Goal: Task Accomplishment & Management: Use online tool/utility

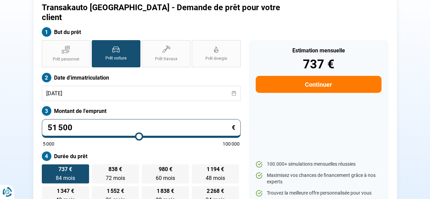
drag, startPoint x: 100, startPoint y: 120, endPoint x: 0, endPoint y: 124, distance: 100.0
click at [0, 125] on section "Transakauto [GEOGRAPHIC_DATA] - Demande de prêt pour votre client But du prêt P…" at bounding box center [215, 103] width 430 height 261
type input "3"
type input "5000"
type input "33"
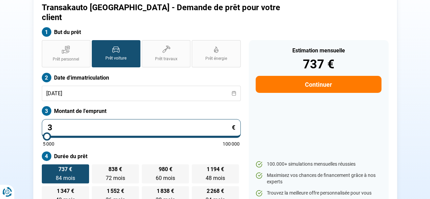
type input "5000"
type input "334"
type input "5000"
type input "33"
type input "5000"
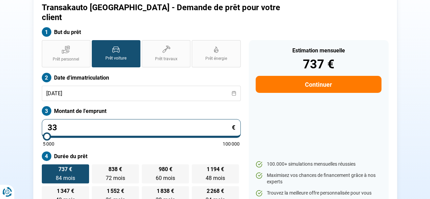
type input "337"
type input "5000"
type input "3 374"
type input "5000"
type input "33 745"
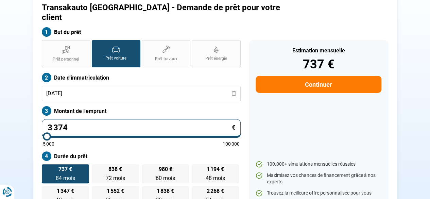
type input "33750"
type input "33 745"
type input "33750"
click at [249, 118] on div "Estimation mensuelle 737 € Continuer 100.000+ simulations mensuelles réussies M…" at bounding box center [319, 122] width 140 height 165
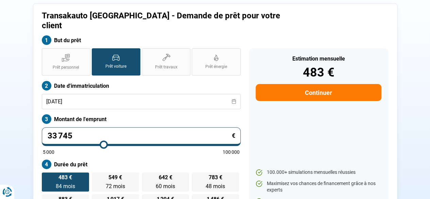
type input "35 000"
type input "35000"
type input "36 500"
type input "36500"
type input "38 500"
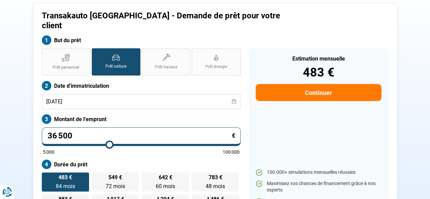
type input "38500"
type input "40 500"
type input "40500"
type input "42 250"
type input "42250"
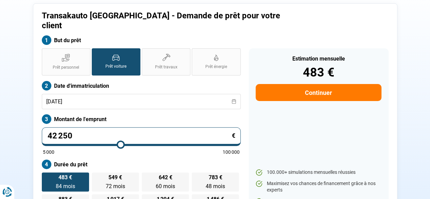
type input "43 250"
type input "43250"
type input "43 750"
type input "43750"
type input "44 000"
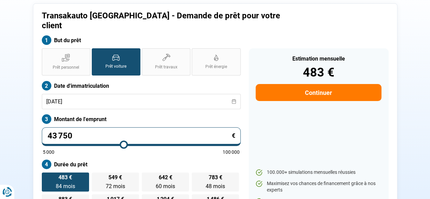
type input "44000"
type input "43 750"
type input "43750"
type input "43 250"
type input "43250"
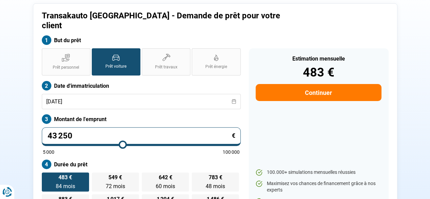
type input "42 750"
type input "42750"
type input "41 750"
type input "41750"
type input "41 000"
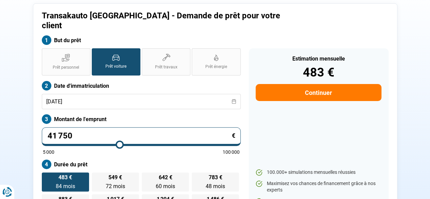
type input "41000"
type input "40 250"
type input "40250"
type input "40 000"
type input "40000"
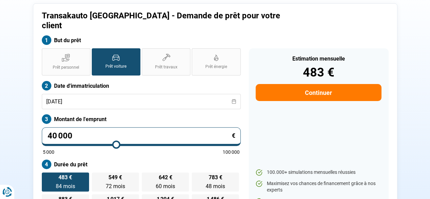
type input "39 500"
type input "39500"
type input "39 000"
type input "39000"
type input "38 250"
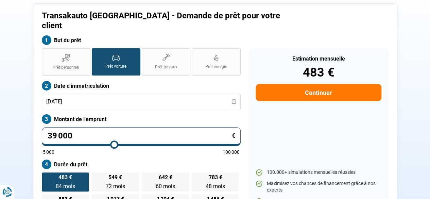
type input "38250"
type input "37 250"
type input "37250"
type input "36 250"
type input "36250"
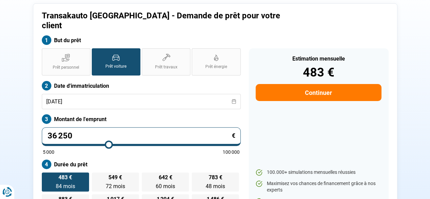
type input "35 750"
type input "35750"
type input "35 500"
type input "35500"
type input "35 250"
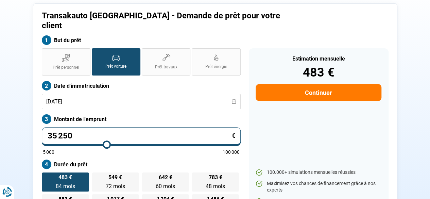
drag, startPoint x: 104, startPoint y: 136, endPoint x: 107, endPoint y: 138, distance: 3.6
type input "35250"
click at [107, 144] on input "range" at bounding box center [141, 144] width 197 height 1
drag, startPoint x: 101, startPoint y: 128, endPoint x: 23, endPoint y: 126, distance: 77.9
click at [18, 129] on section "Transakauto [GEOGRAPHIC_DATA] - Demande de prêt pour votre client But du prêt P…" at bounding box center [215, 112] width 430 height 261
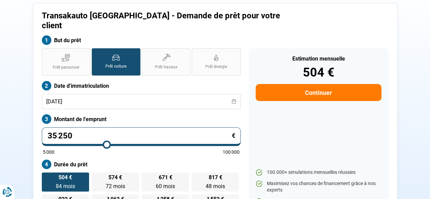
type input "3"
type input "5000"
type input "33"
type input "5000"
type input "334"
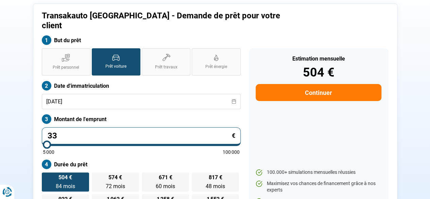
type input "5000"
type input "3 347"
type input "5000"
type input "33 476"
type input "33500"
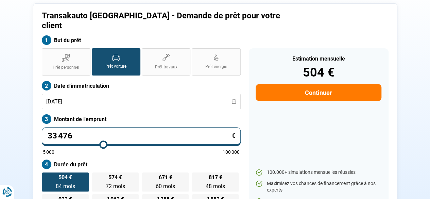
type input "334 765"
type input "100000"
type input "33 476"
type input "33500"
type input "3 347"
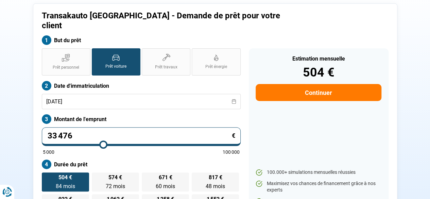
type input "5000"
type input "33 475"
type input "33500"
type input "33 475"
type input "33500"
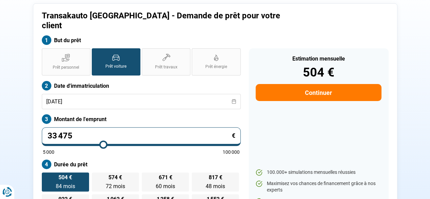
click at [271, 146] on div "Estimation mensuelle 504 € Continuer 100.000+ simulations mensuelles réussies M…" at bounding box center [319, 130] width 140 height 165
drag, startPoint x: 118, startPoint y: 125, endPoint x: 31, endPoint y: 112, distance: 88.1
click at [58, 127] on input "33 475" at bounding box center [141, 136] width 199 height 19
type input "33"
type input "5000"
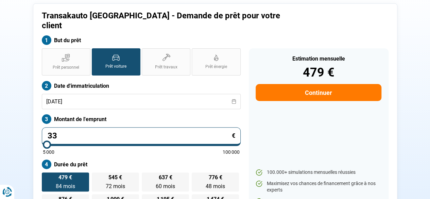
type input "3"
type input "5000"
type input "0"
type input "5000"
type input "2"
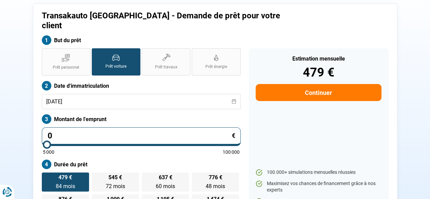
type input "5000"
type input "26"
type input "5000"
type input "266"
type input "5000"
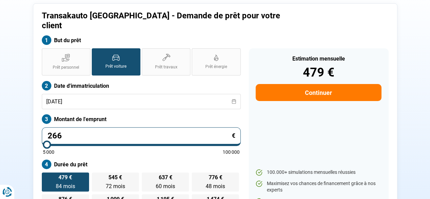
type input "2 665"
type input "5000"
type input "26 650"
type input "26750"
type input "26 650"
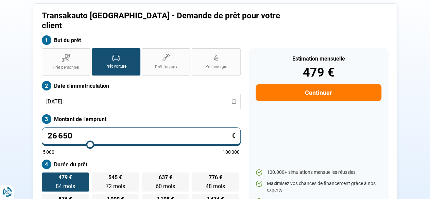
type input "26750"
click at [18, 142] on section "Transakauto [GEOGRAPHIC_DATA] - Demande de prêt pour votre client But du prêt P…" at bounding box center [215, 112] width 430 height 261
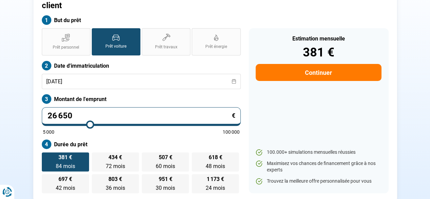
scroll to position [73, 0]
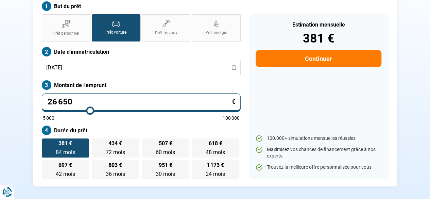
drag, startPoint x: 93, startPoint y: 93, endPoint x: 43, endPoint y: 91, distance: 50.4
click at [43, 93] on input "26 650" at bounding box center [141, 102] width 199 height 19
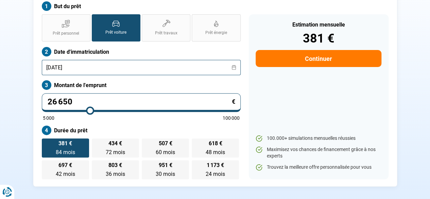
type input "3"
type input "5000"
type input "33"
type input "5000"
type input "334"
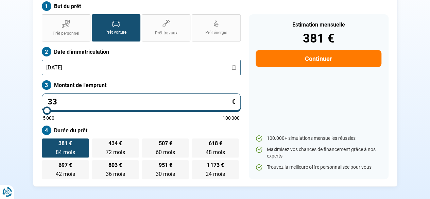
type input "5000"
type input "3 347"
type input "5000"
type input "33 475"
type input "33500"
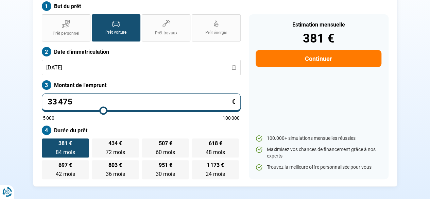
type input "33 475"
type input "33500"
click at [189, 116] on div "5 000 100 000" at bounding box center [141, 118] width 197 height 5
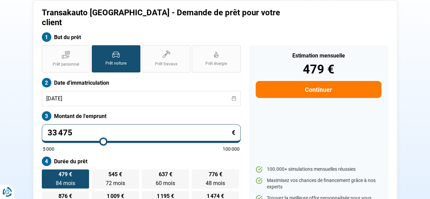
scroll to position [39, 0]
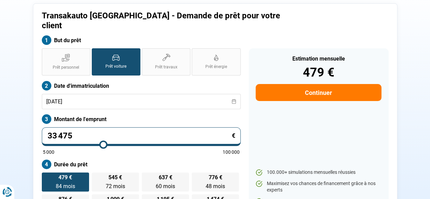
click at [115, 129] on input "33 475" at bounding box center [141, 136] width 199 height 19
drag, startPoint x: 118, startPoint y: 126, endPoint x: 0, endPoint y: 122, distance: 118.3
click at [0, 122] on section "Transakauto [GEOGRAPHIC_DATA] - Demande de prêt pour votre client But du prêt P…" at bounding box center [215, 112] width 430 height 261
type input "3"
type input "5000"
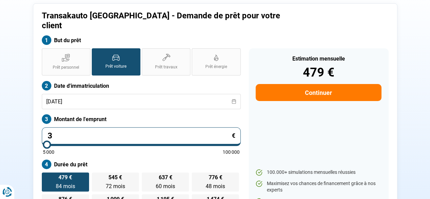
type input "36"
type input "5000"
type input "360"
type input "5000"
type input "3 605"
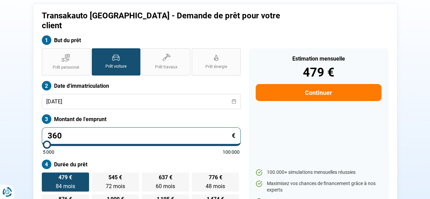
type input "5000"
type input "36 050"
type input "36000"
type input "36 050"
type input "36000"
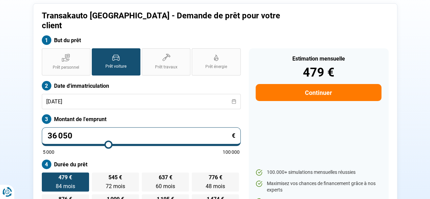
click at [158, 150] on div "5 000 100 000" at bounding box center [141, 152] width 197 height 5
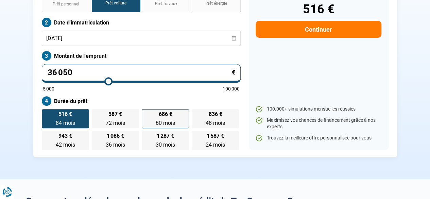
scroll to position [73, 0]
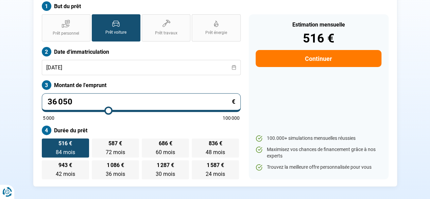
drag, startPoint x: 92, startPoint y: 90, endPoint x: 30, endPoint y: 83, distance: 62.9
click at [30, 83] on div "Transakauto [GEOGRAPHIC_DATA] - Demande de prêt pour votre client But du prêt P…" at bounding box center [214, 77] width 387 height 217
type input "5"
type input "5000"
type input "51"
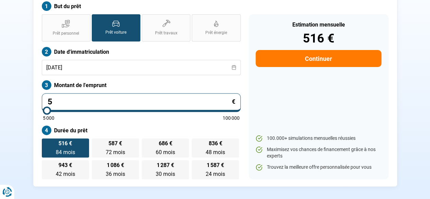
type input "5000"
type input "515"
type input "5000"
type input "5 150"
type input "5250"
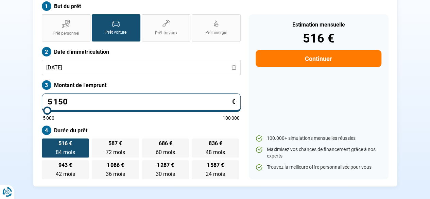
type input "51 500"
type input "51500"
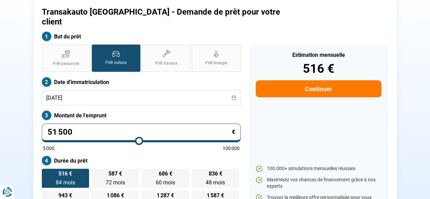
scroll to position [48, 0]
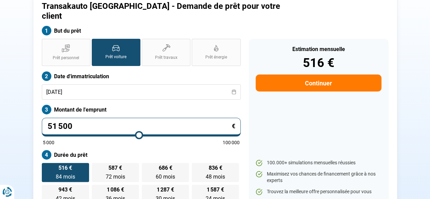
type input "51 500"
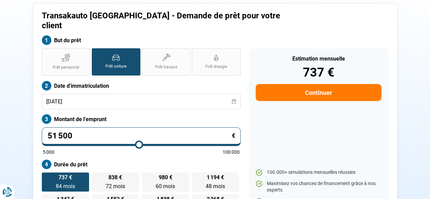
scroll to position [73, 0]
